Goal: Task Accomplishment & Management: Use online tool/utility

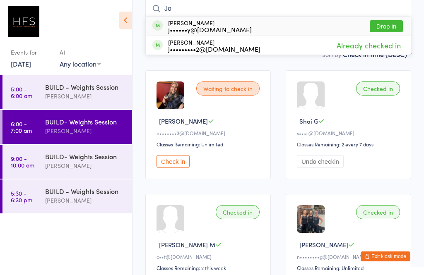
type input "Jo"
click at [200, 26] on div "j••••••y@[DOMAIN_NAME]" at bounding box center [210, 29] width 84 height 7
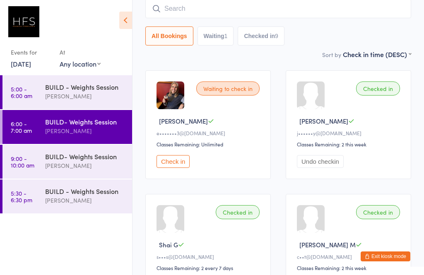
click at [81, 155] on div "BUILD- Weights Session" at bounding box center [85, 156] width 80 height 9
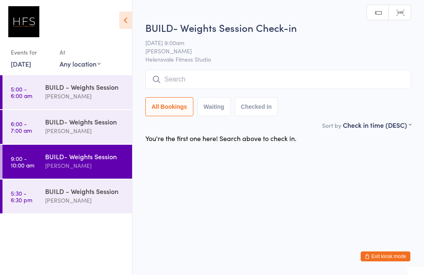
click at [95, 130] on div "[PERSON_NAME]" at bounding box center [85, 131] width 80 height 10
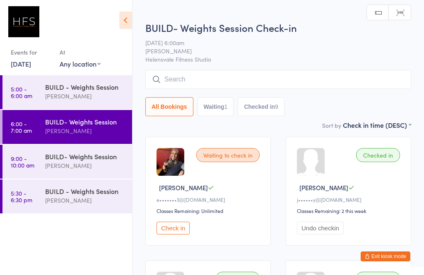
click at [309, 235] on button "Undo checkin" at bounding box center [320, 228] width 47 height 13
click at [87, 155] on div "BUILD- Weights Session" at bounding box center [85, 156] width 80 height 9
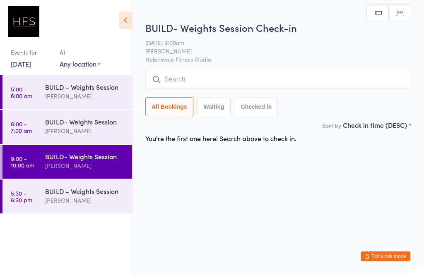
click at [257, 87] on input "search" at bounding box center [278, 79] width 266 height 19
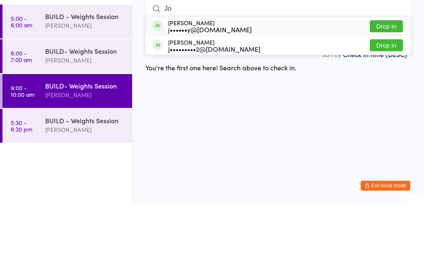
type input "Jo"
click at [389, 91] on button "Drop in" at bounding box center [386, 97] width 33 height 12
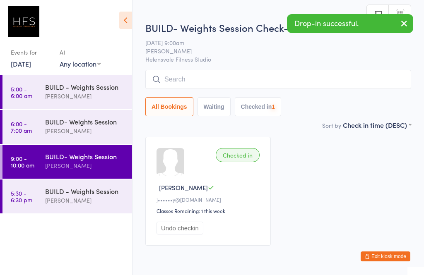
click at [293, 194] on div "Checked in Jo G j••••••y@[DOMAIN_NAME] Classes Remaining: 1 this week Undo chec…" at bounding box center [278, 192] width 281 height 124
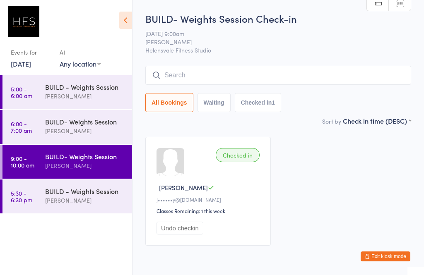
click at [212, 75] on input "search" at bounding box center [278, 75] width 266 height 19
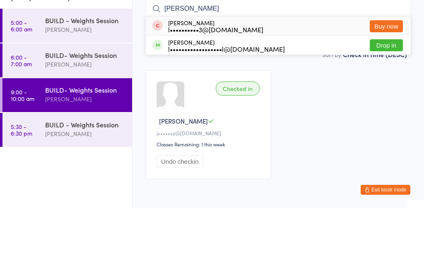
type input "[PERSON_NAME]"
click at [247, 112] on div "l••••••••••••••••••l@[DOMAIN_NAME]" at bounding box center [226, 115] width 117 height 7
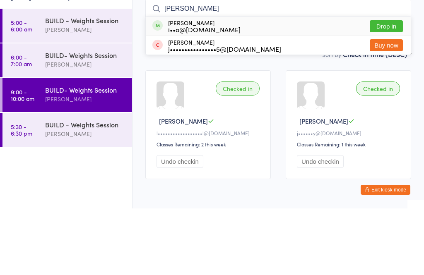
type input "[PERSON_NAME]"
click at [390, 87] on button "Drop in" at bounding box center [386, 93] width 33 height 12
